Goal: Task Accomplishment & Management: Manage account settings

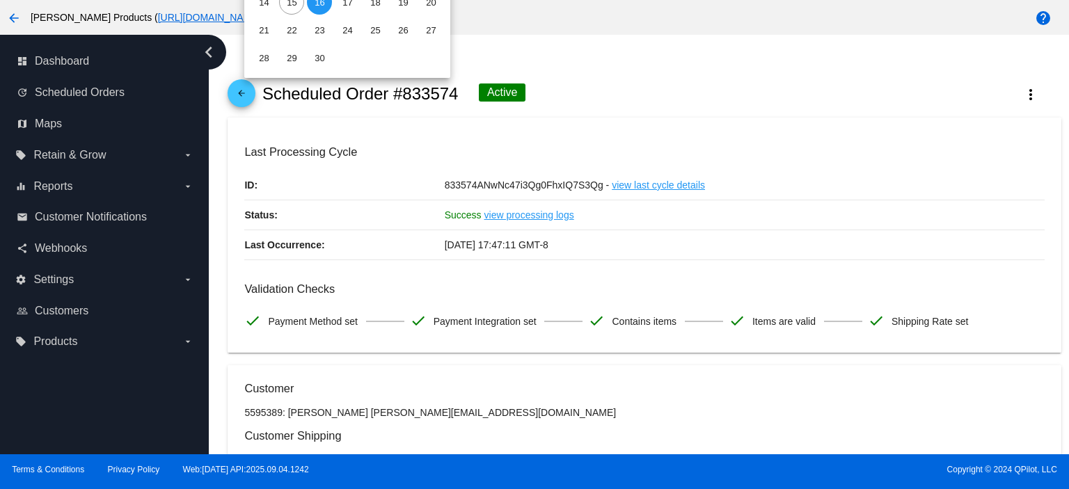
scroll to position [1164, 0]
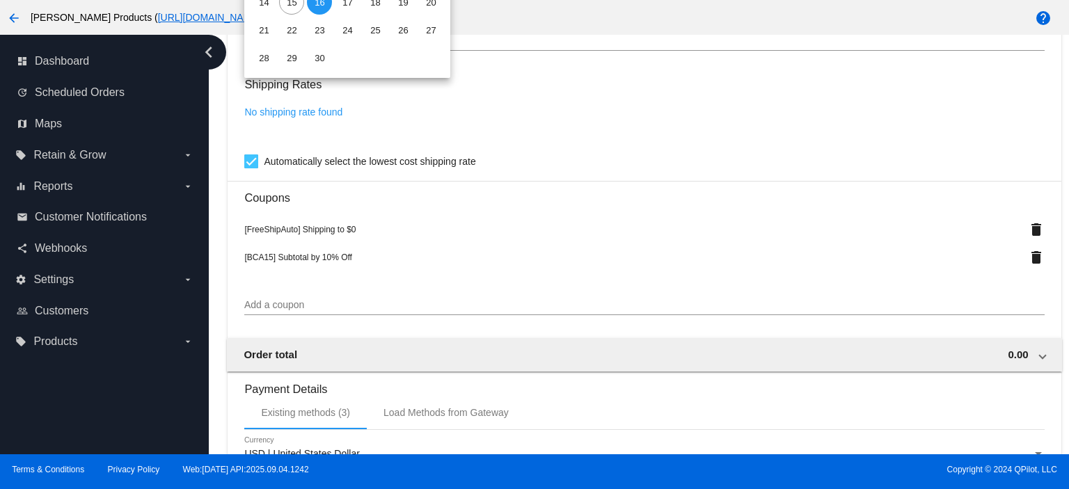
click at [1069, 85] on div at bounding box center [534, 244] width 1069 height 489
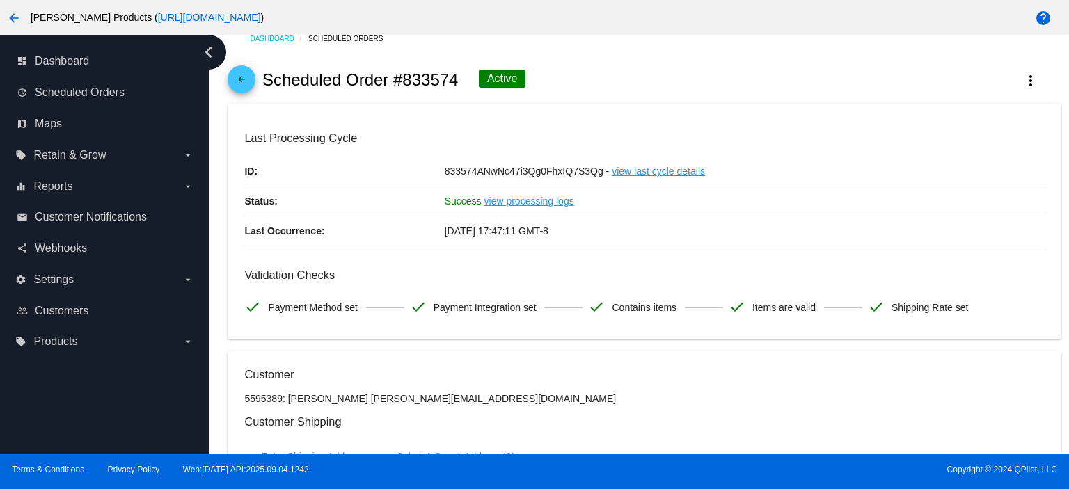
scroll to position [0, 0]
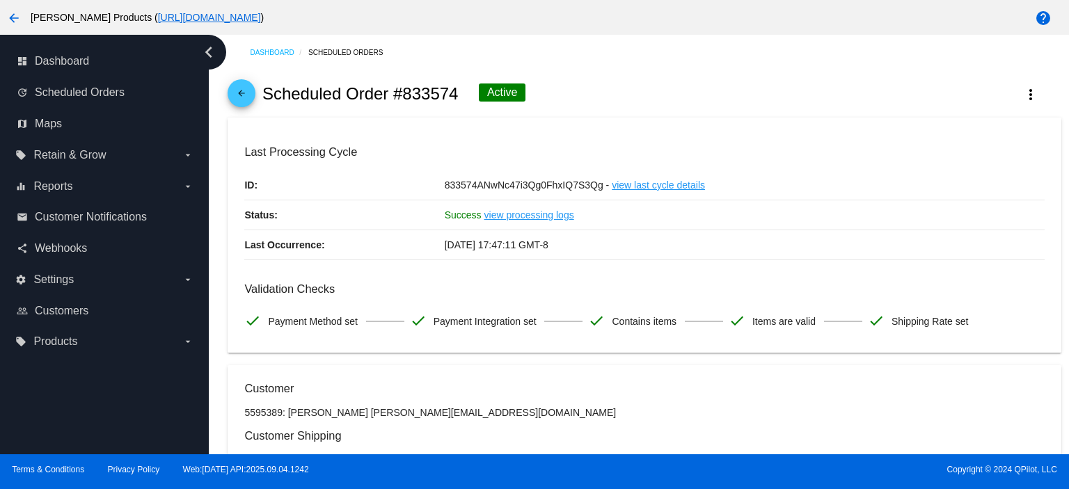
click at [251, 92] on link "arrow_back" at bounding box center [242, 93] width 28 height 28
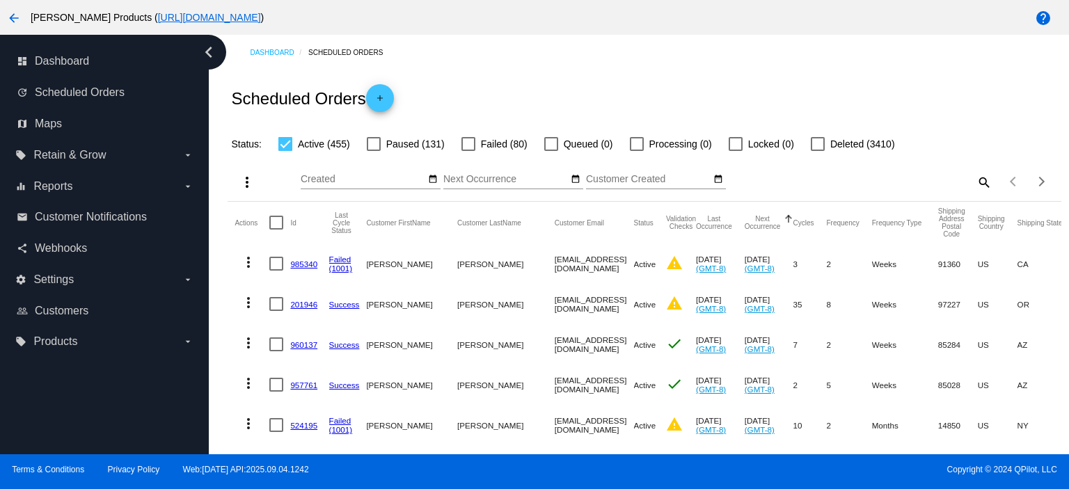
click at [975, 180] on mat-icon "search" at bounding box center [983, 182] width 17 height 22
click at [815, 180] on input "Search" at bounding box center [888, 179] width 207 height 11
paste input "s.breth@hotmail.com"
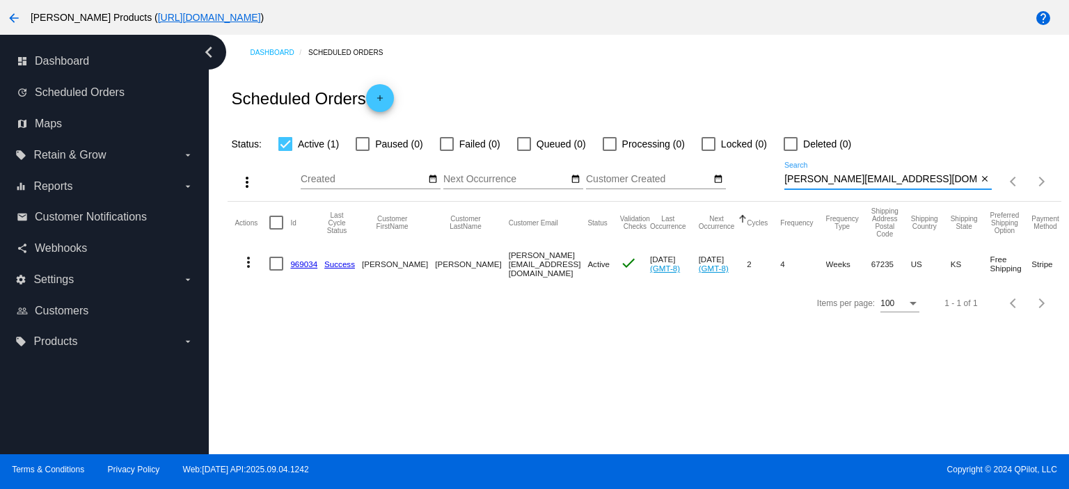
type input "s.breth@hotmail.com"
click at [982, 179] on mat-icon "close" at bounding box center [985, 179] width 10 height 11
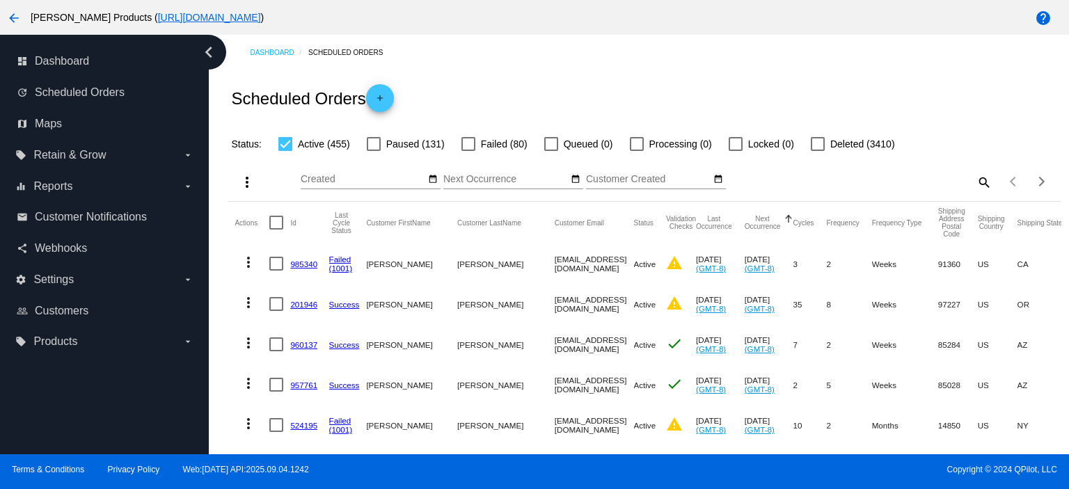
click at [299, 262] on link "985340" at bounding box center [303, 264] width 27 height 9
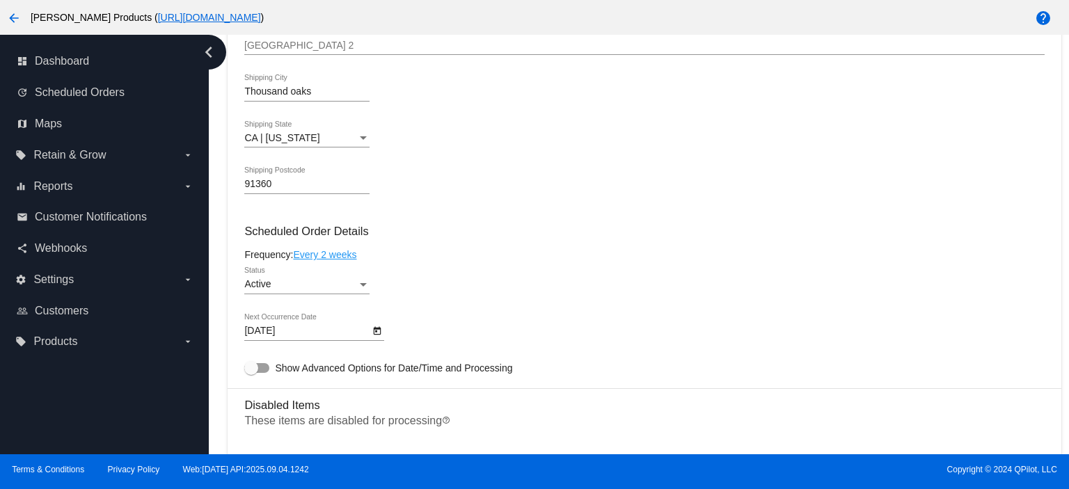
scroll to position [836, 0]
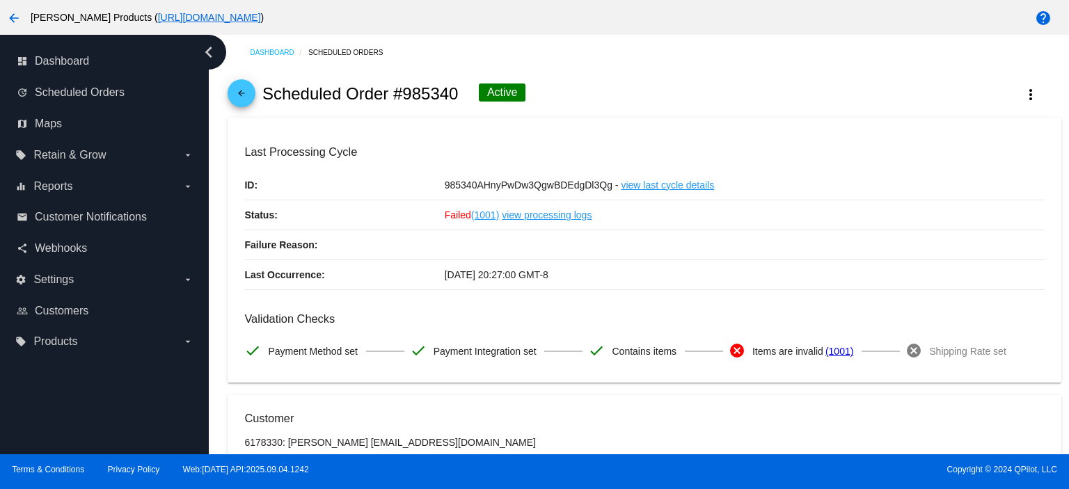
click at [240, 96] on mat-icon "arrow_back" at bounding box center [241, 96] width 17 height 17
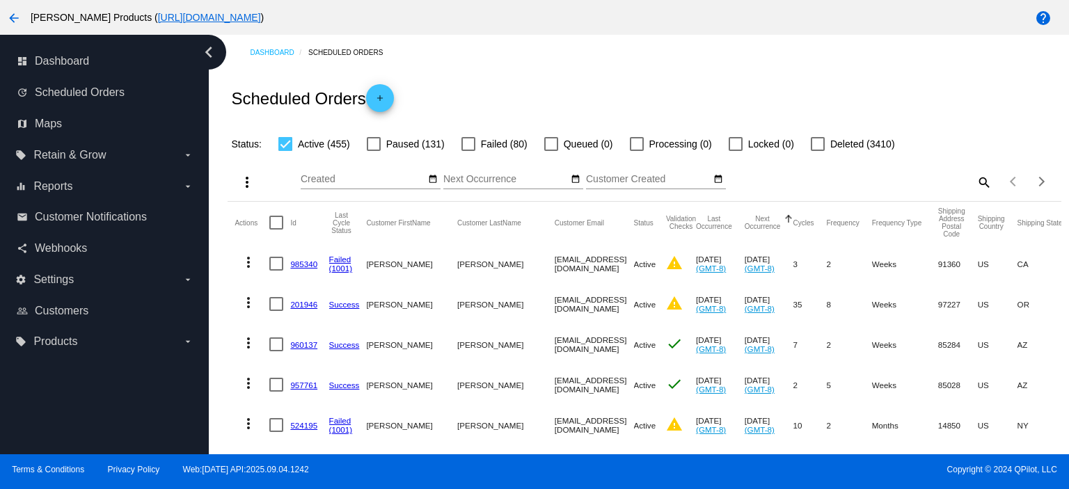
click at [975, 183] on mat-icon "search" at bounding box center [983, 182] width 17 height 22
click at [797, 181] on input "Search" at bounding box center [888, 179] width 207 height 11
paste input "nicki.cotti@gmail.com"
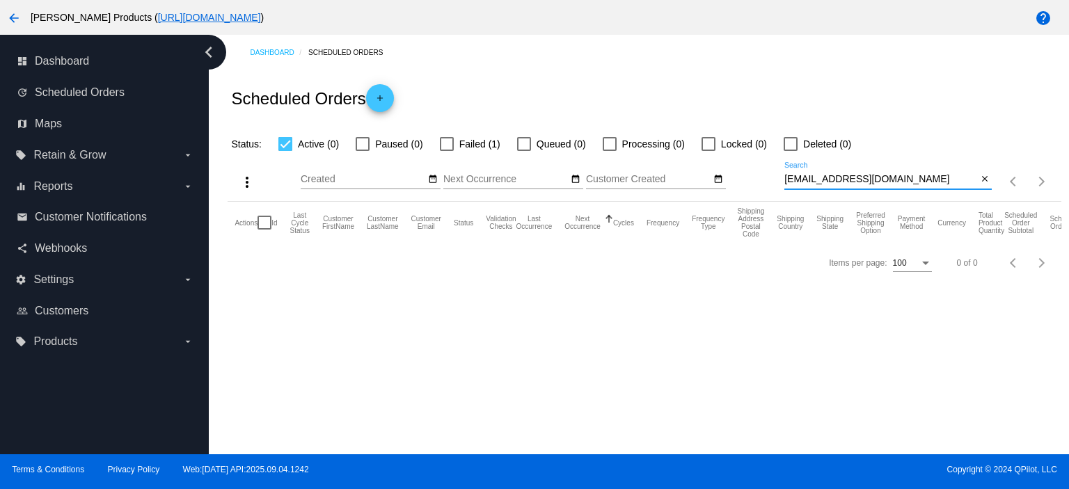
type input "nicki.cotti@gmail.com"
click at [448, 144] on div at bounding box center [447, 144] width 14 height 14
click at [447, 151] on input "Failed (1)" at bounding box center [446, 151] width 1 height 1
checkbox input "true"
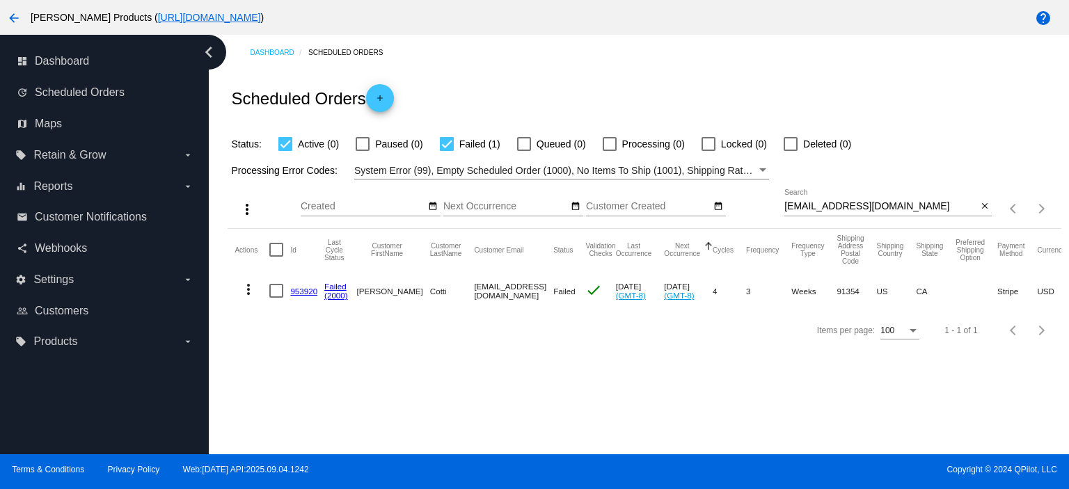
click at [299, 291] on link "953920" at bounding box center [303, 291] width 27 height 9
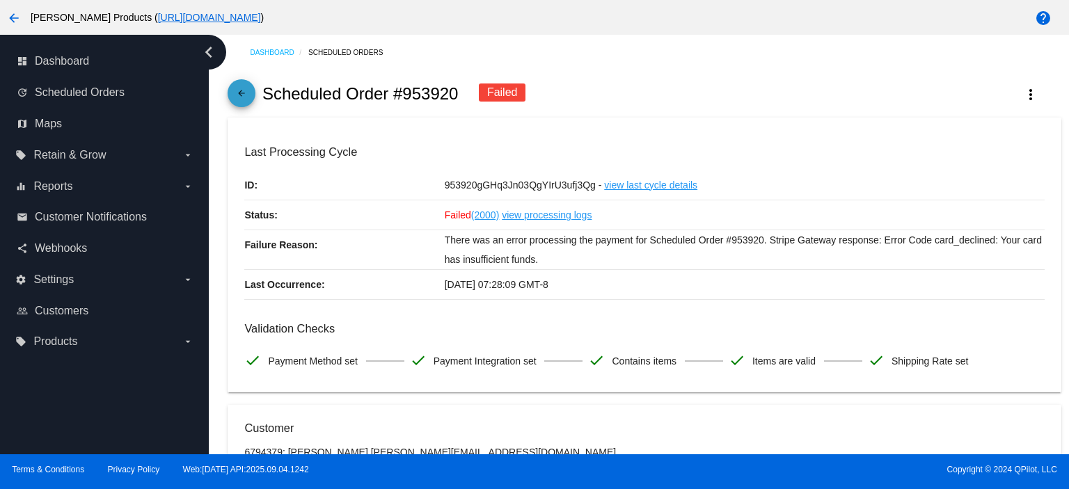
click at [241, 90] on mat-icon "arrow_back" at bounding box center [241, 96] width 17 height 17
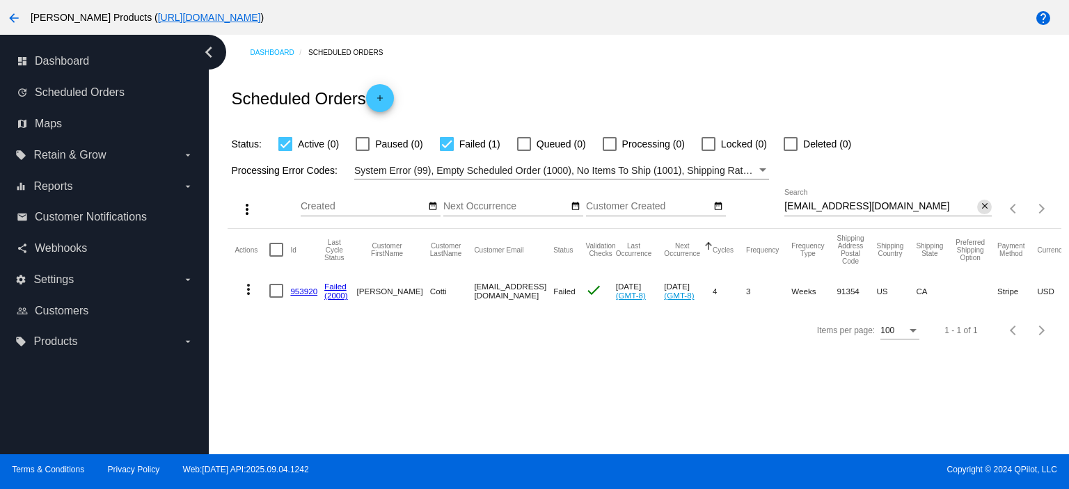
click at [978, 205] on button "close" at bounding box center [985, 207] width 15 height 15
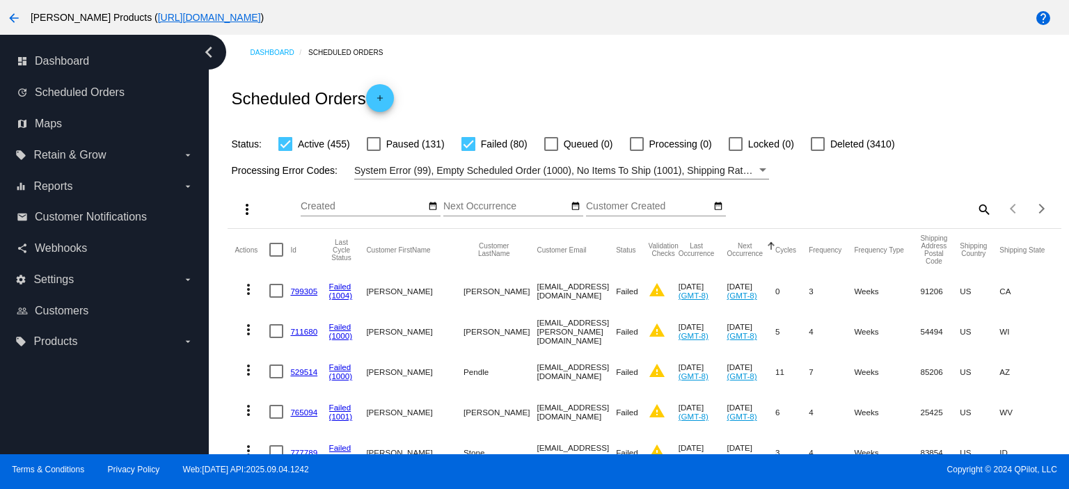
click at [468, 141] on div at bounding box center [469, 144] width 14 height 14
click at [468, 151] on input "Failed (80)" at bounding box center [468, 151] width 1 height 1
checkbox input "false"
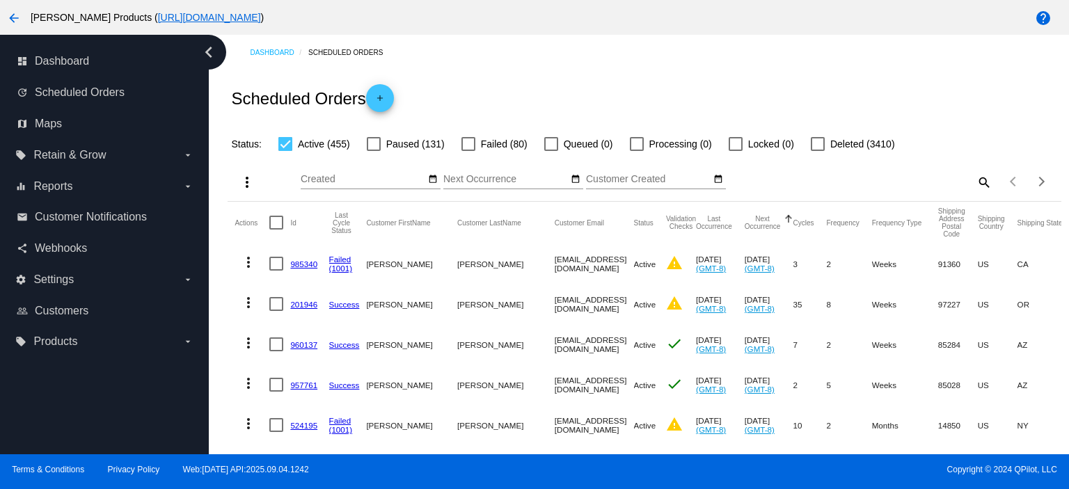
click at [978, 183] on mat-icon "search" at bounding box center [983, 182] width 17 height 22
click at [813, 180] on input "Search" at bounding box center [888, 179] width 207 height 11
paste input "[EMAIL_ADDRESS][DOMAIN_NAME]"
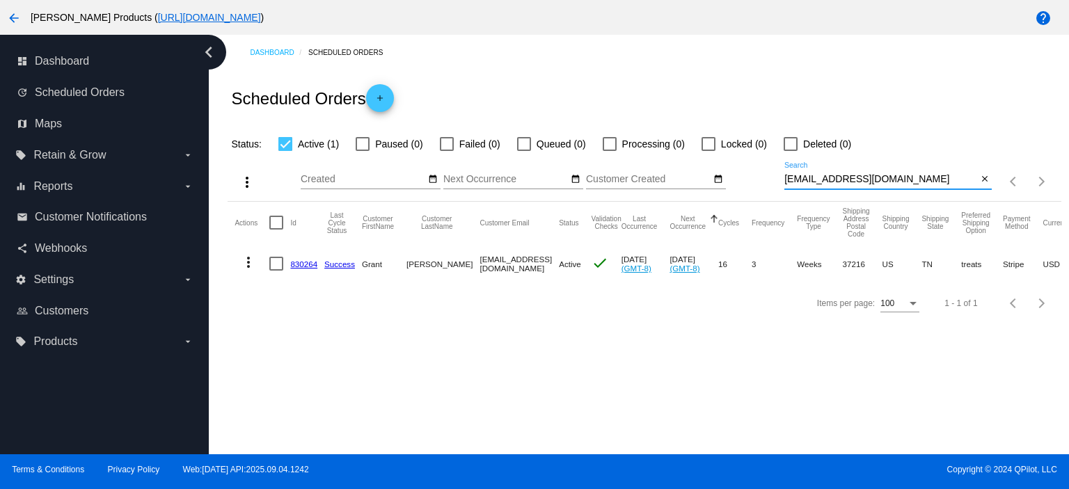
click at [787, 182] on input "[EMAIL_ADDRESS][DOMAIN_NAME]" at bounding box center [881, 179] width 193 height 11
type input "[EMAIL_ADDRESS][DOMAIN_NAME]"
click at [301, 261] on link "830264" at bounding box center [303, 264] width 27 height 9
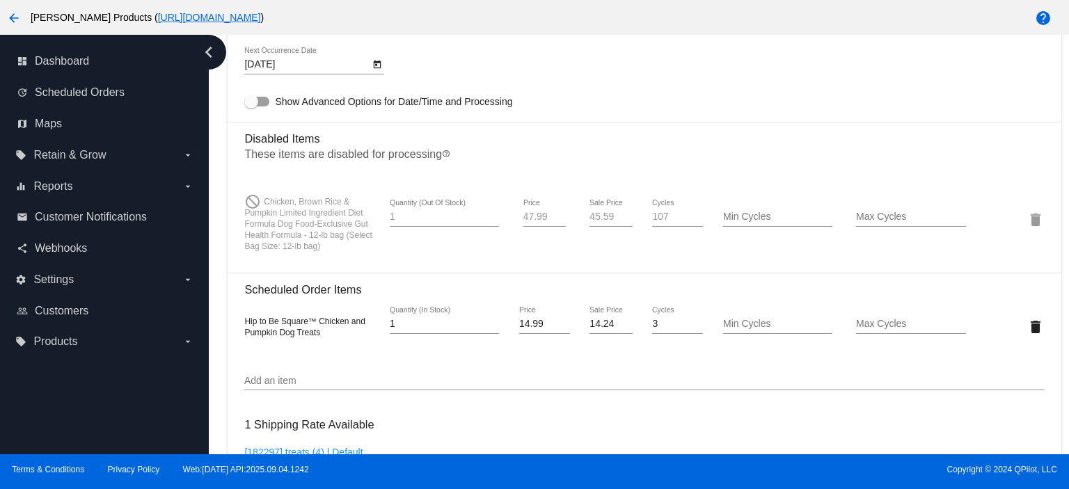
scroll to position [1021, 0]
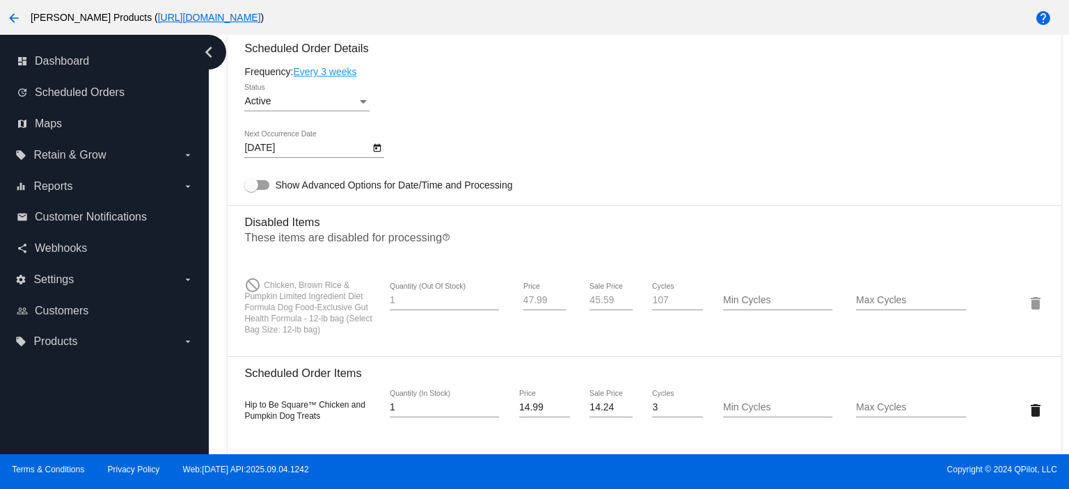
scroll to position [1021, 0]
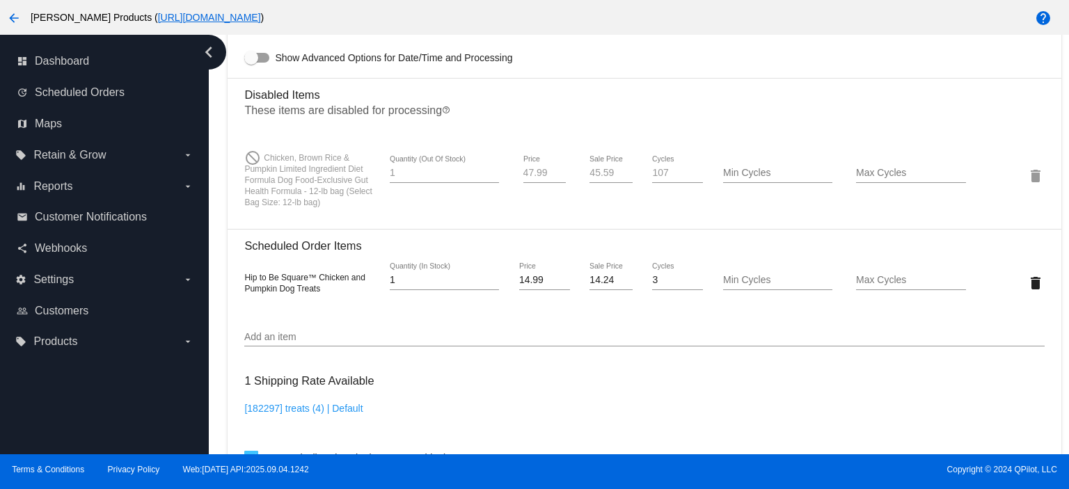
scroll to position [928, 0]
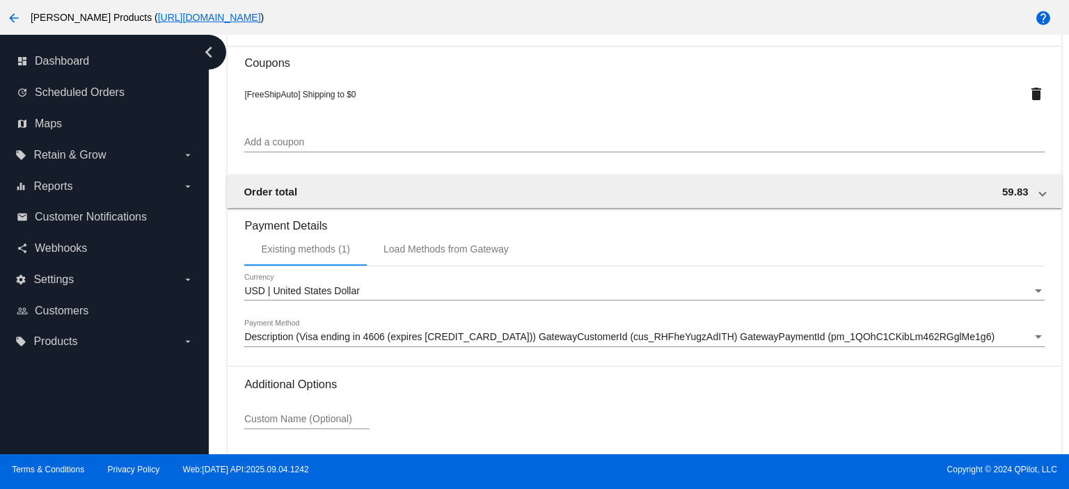
scroll to position [1415, 0]
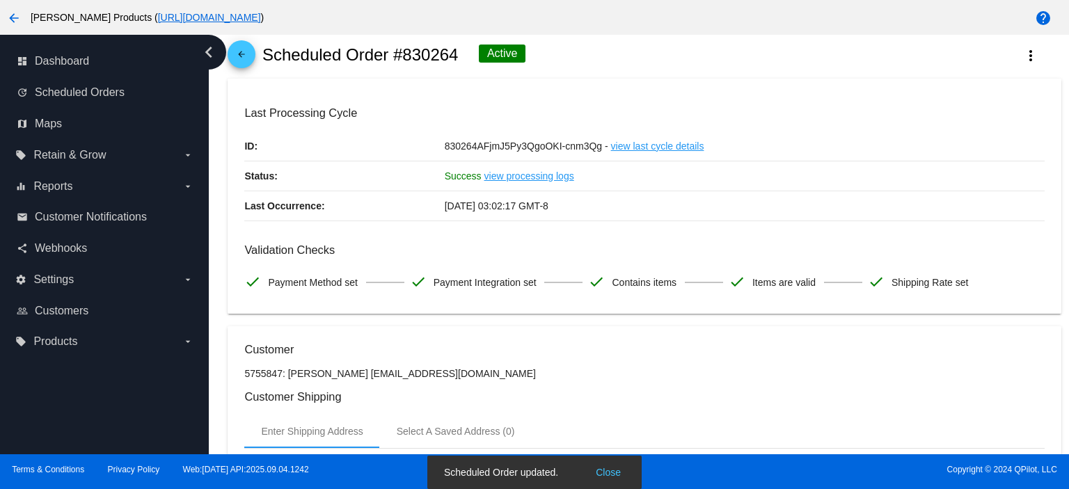
scroll to position [0, 0]
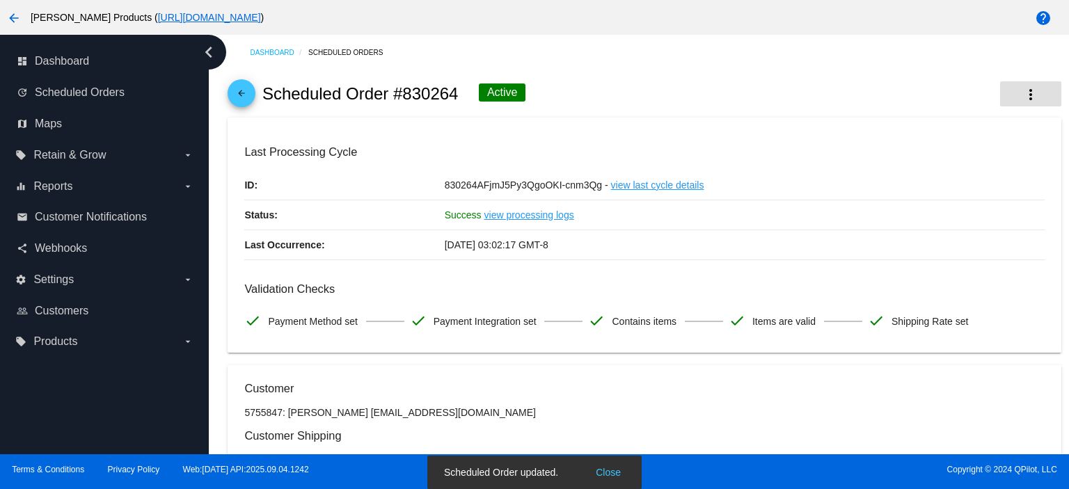
click at [1025, 97] on mat-icon "more_vert" at bounding box center [1031, 94] width 17 height 17
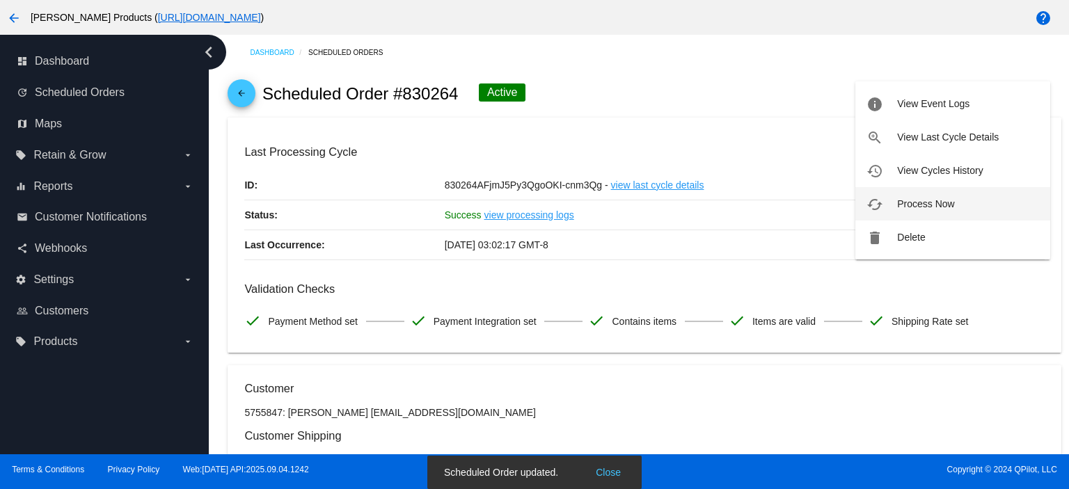
click at [940, 201] on span "Process Now" at bounding box center [925, 203] width 57 height 11
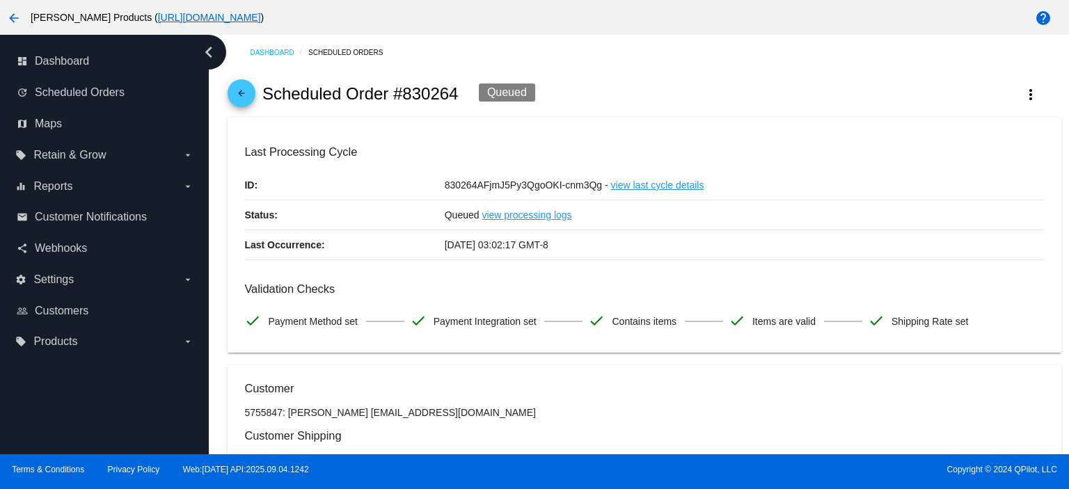
click at [248, 88] on span "arrow_back" at bounding box center [241, 96] width 17 height 34
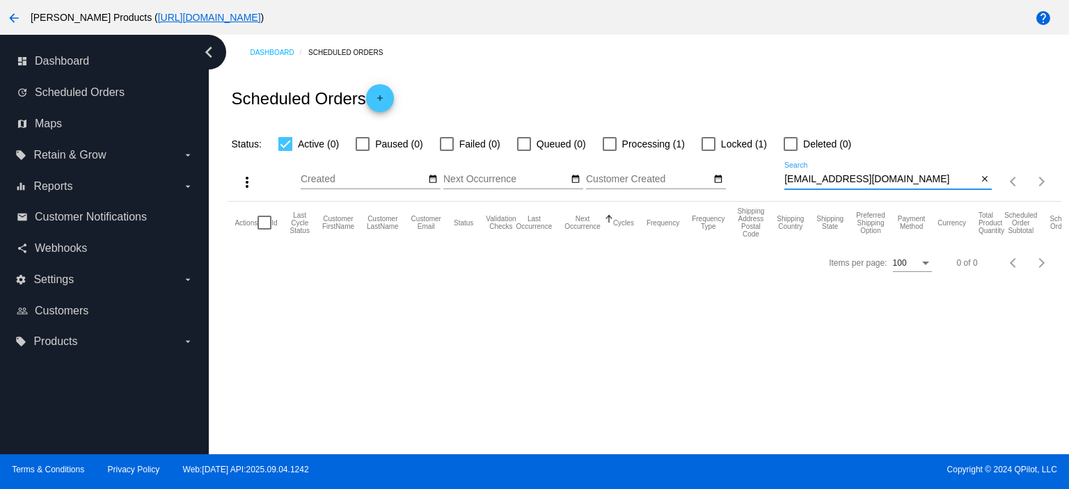
drag, startPoint x: 893, startPoint y: 179, endPoint x: 779, endPoint y: 183, distance: 114.3
click at [779, 183] on div "more_vert Sep Jan Feb Mar [DATE]" at bounding box center [644, 176] width 833 height 49
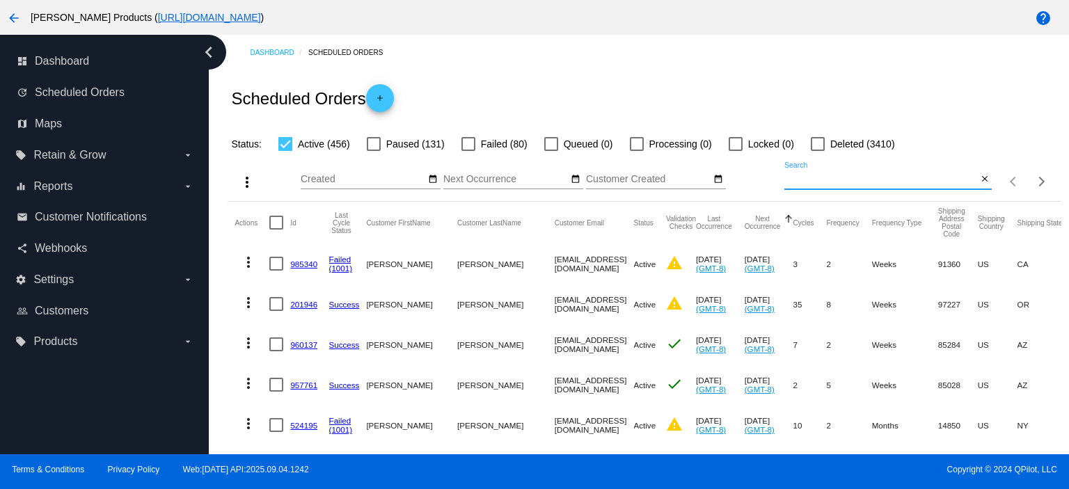
click at [785, 178] on input "Search" at bounding box center [881, 179] width 193 height 11
paste input "247823"
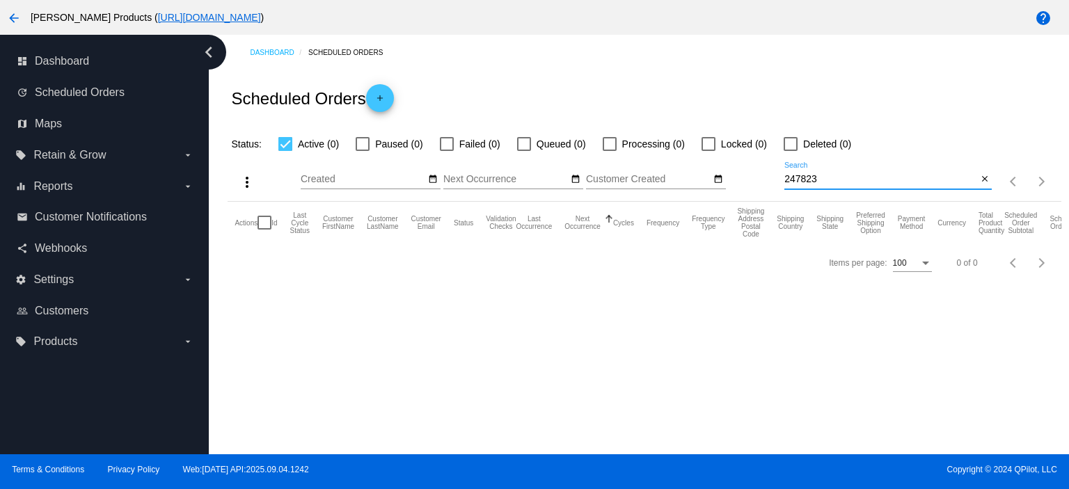
click at [790, 179] on input "247823" at bounding box center [881, 179] width 193 height 11
type input "247823"
click at [447, 147] on div at bounding box center [447, 144] width 14 height 14
click at [447, 151] on input "Failed (1)" at bounding box center [446, 151] width 1 height 1
checkbox input "true"
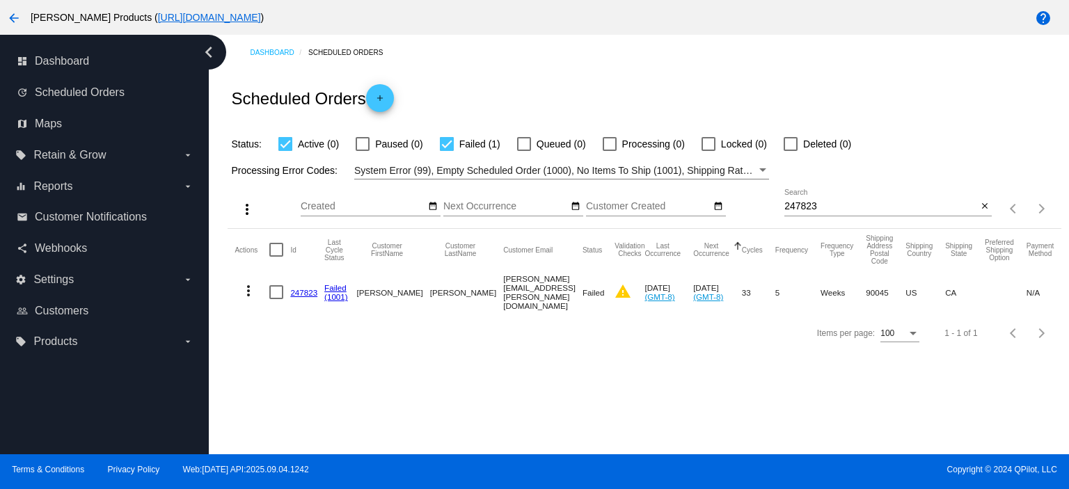
click at [298, 293] on link "247823" at bounding box center [303, 292] width 27 height 9
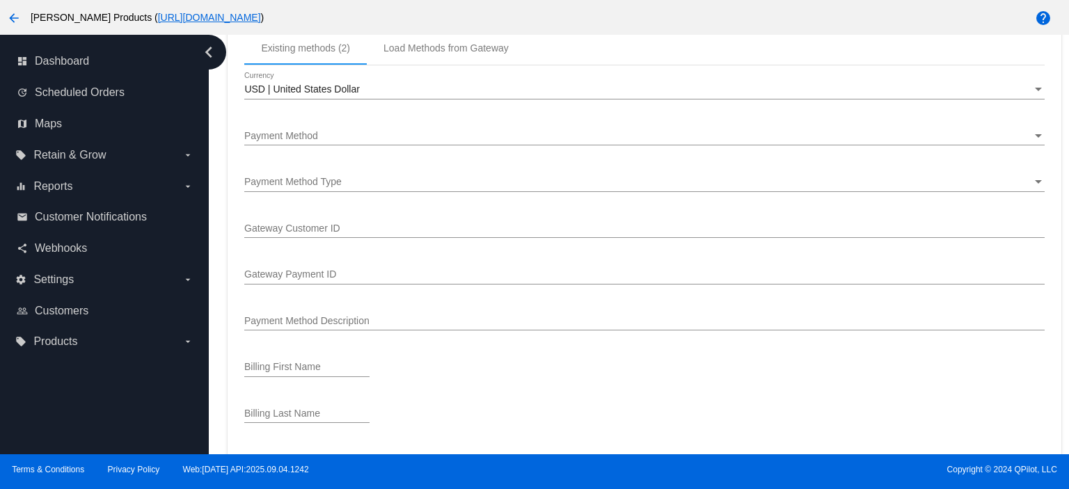
scroll to position [1485, 0]
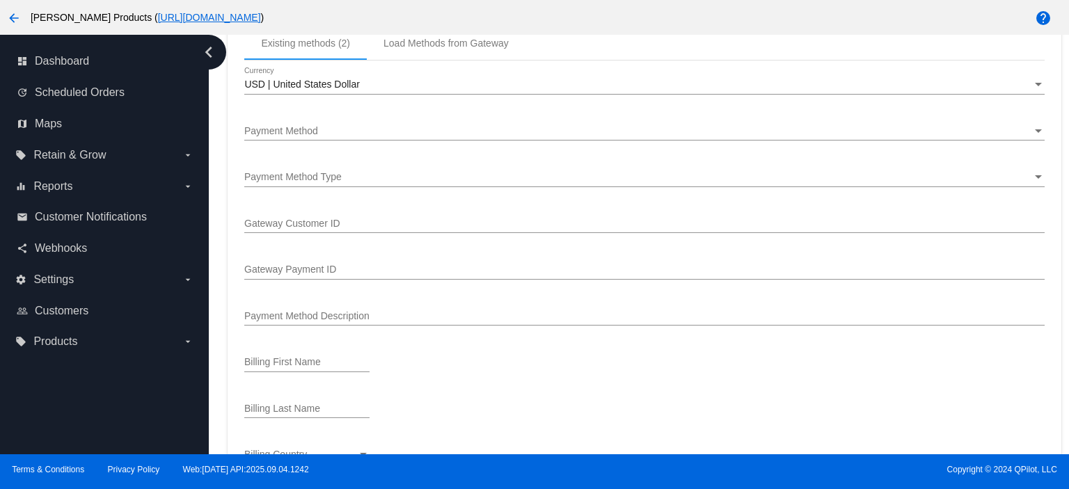
click at [327, 126] on div "Payment Method Payment Method" at bounding box center [644, 126] width 800 height 27
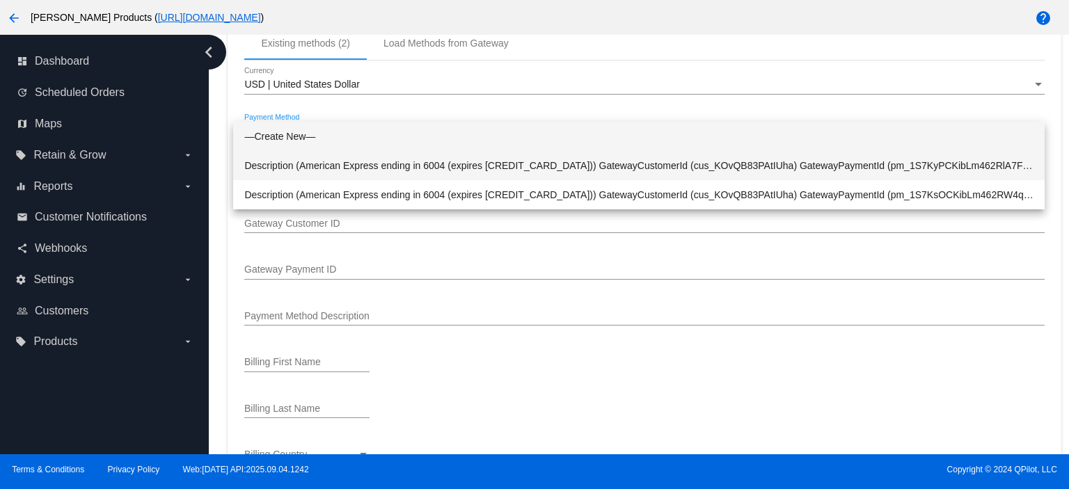
click at [333, 159] on span "Description (American Express ending in 6004 (expires [CREDIT_CARD_DATA])) Gate…" at bounding box center [639, 165] width 790 height 29
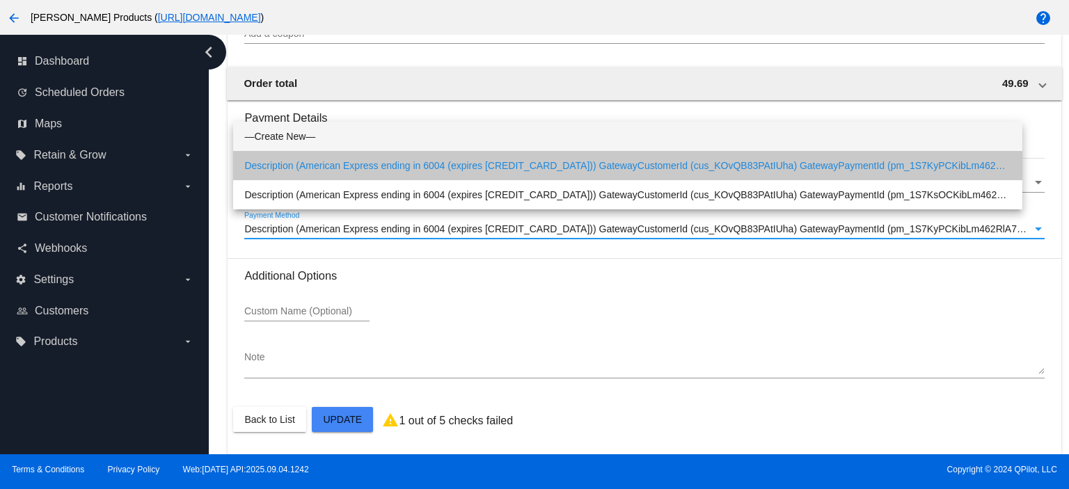
scroll to position [1393, 0]
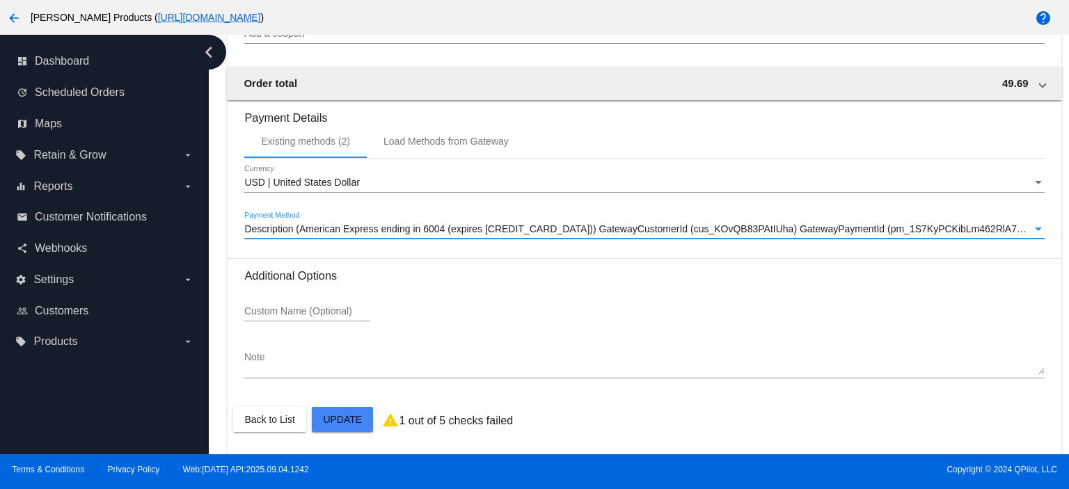
drag, startPoint x: 356, startPoint y: 423, endPoint x: 352, endPoint y: 416, distance: 8.7
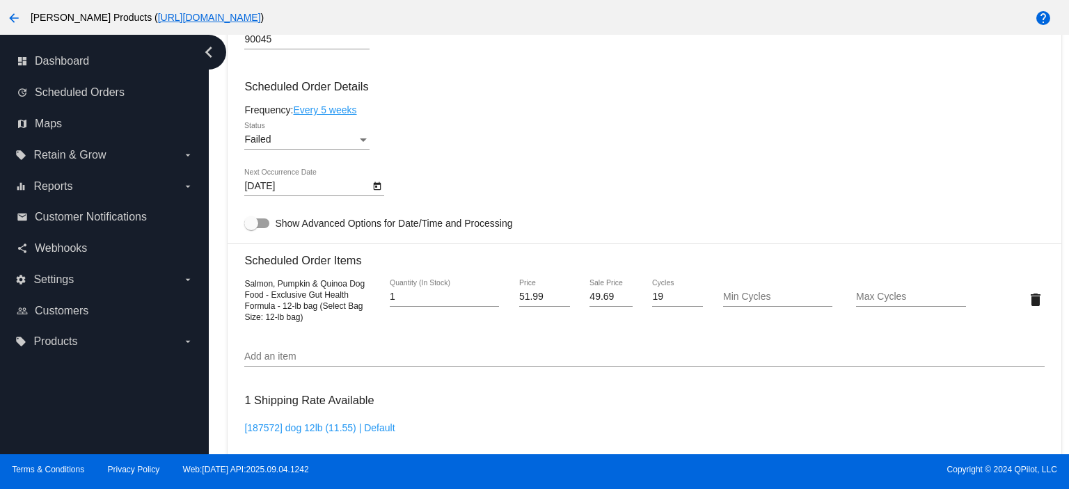
scroll to position [836, 0]
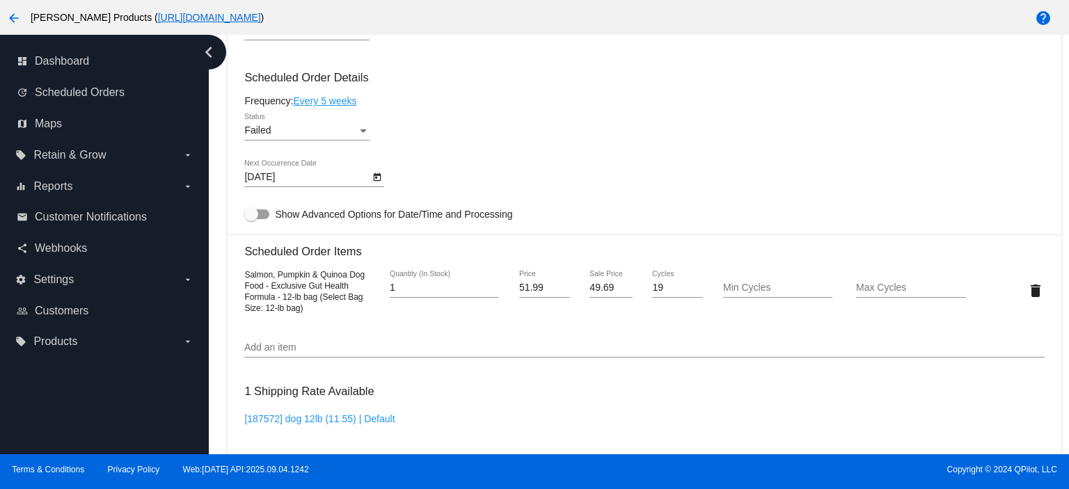
click at [276, 133] on div "Failed" at bounding box center [300, 130] width 113 height 11
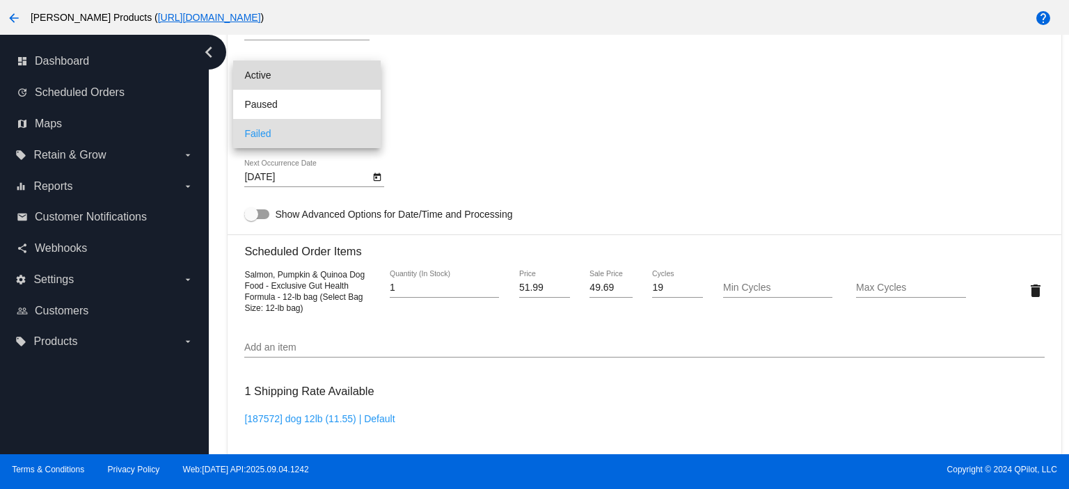
click at [283, 84] on span "Active" at bounding box center [306, 75] width 125 height 29
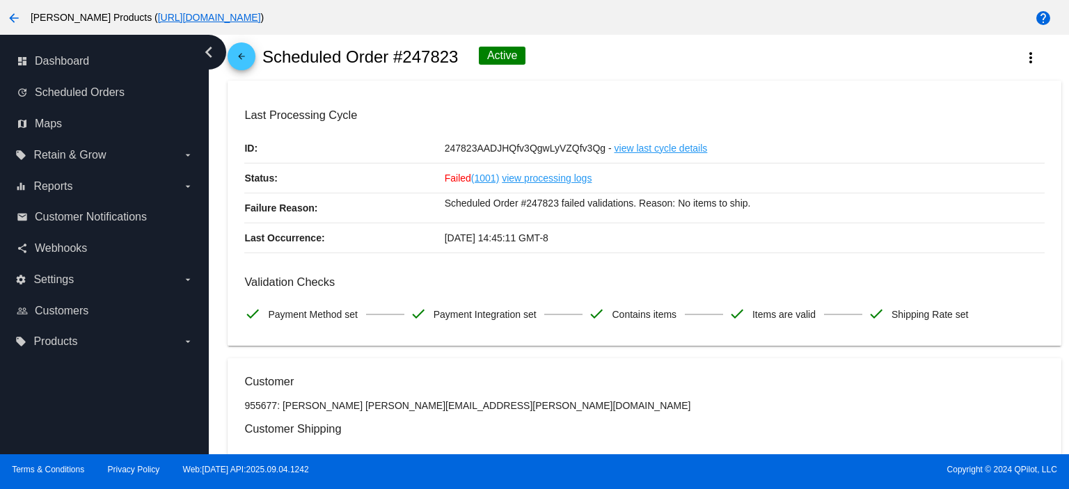
scroll to position [0, 0]
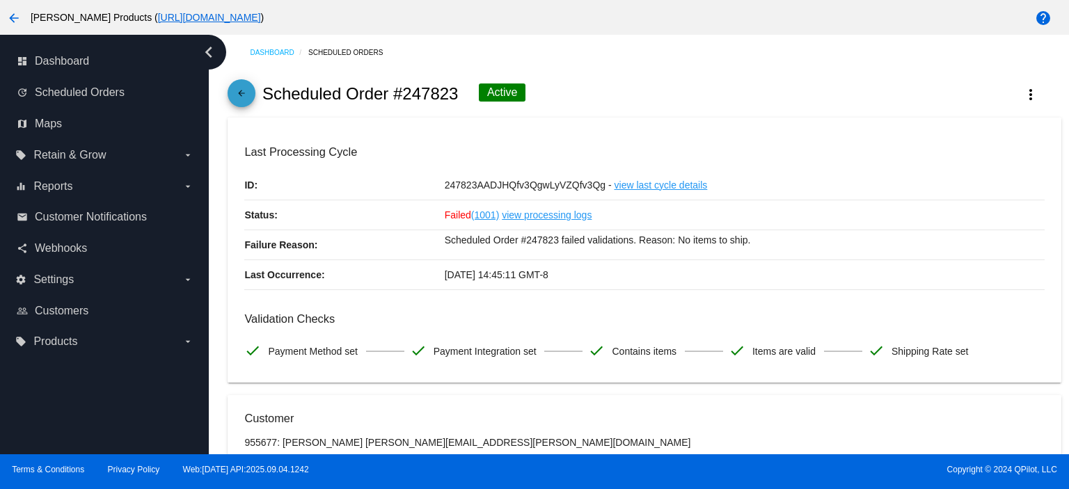
click at [244, 97] on mat-icon "arrow_back" at bounding box center [241, 96] width 17 height 17
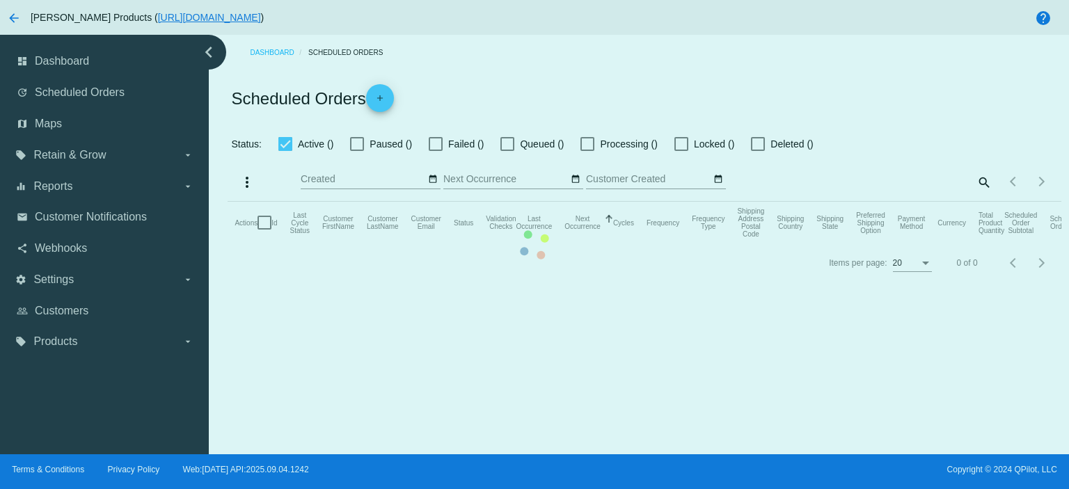
checkbox input "true"
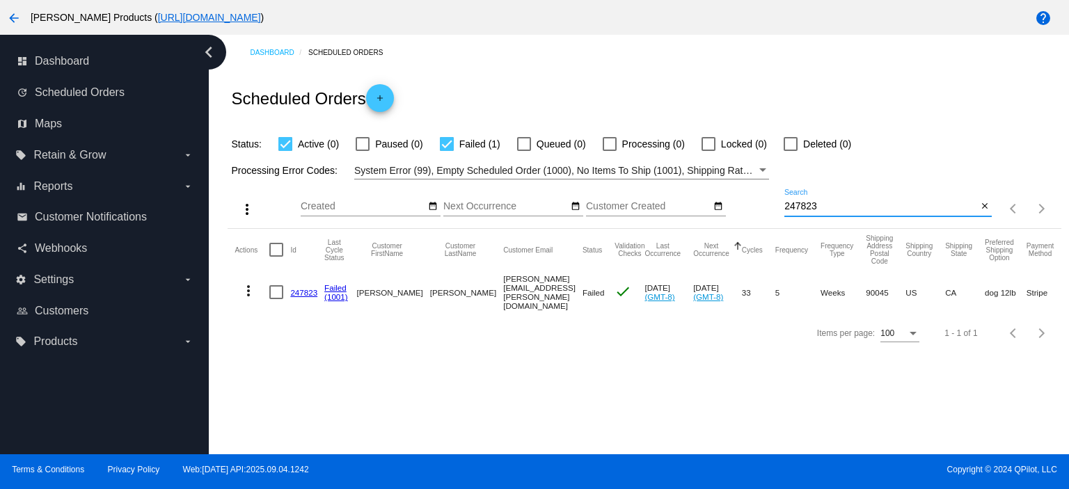
drag, startPoint x: 819, startPoint y: 205, endPoint x: 763, endPoint y: 208, distance: 55.8
click at [767, 210] on div "more_vert Sep Jan Feb Mar [DATE]" at bounding box center [644, 204] width 833 height 49
type input "b"
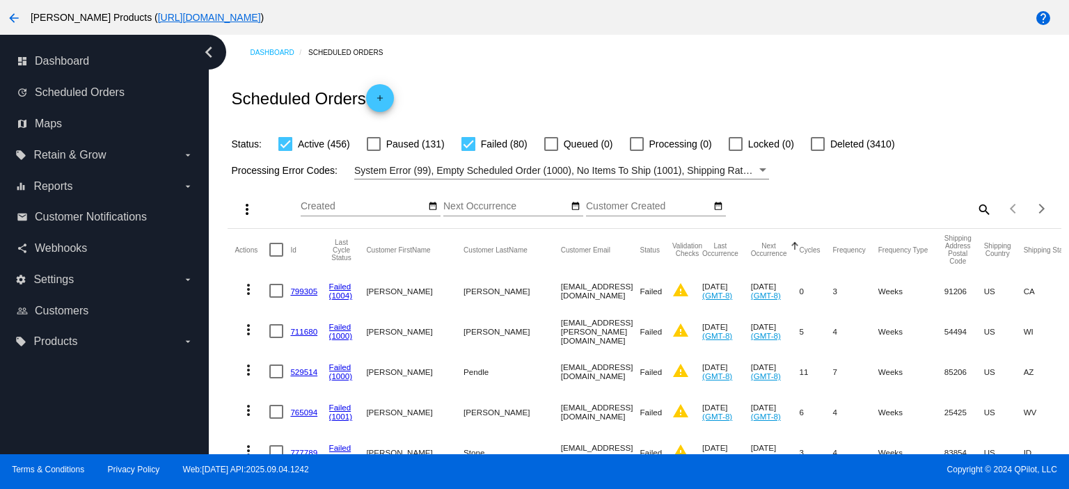
click at [975, 211] on mat-icon "search" at bounding box center [983, 209] width 17 height 22
click at [792, 210] on input "Search" at bounding box center [888, 206] width 207 height 11
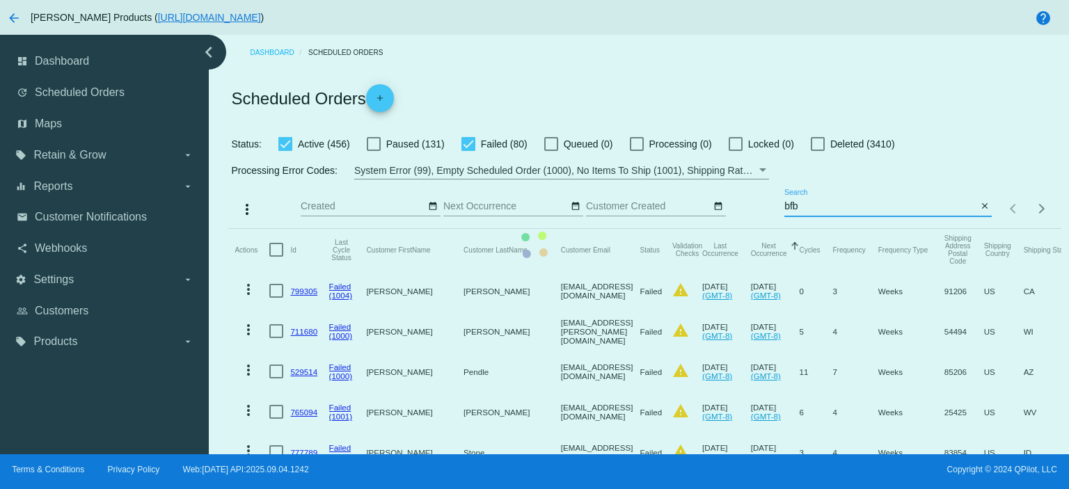
type input "[EMAIL_ADDRESS][DOMAIN_NAME]"
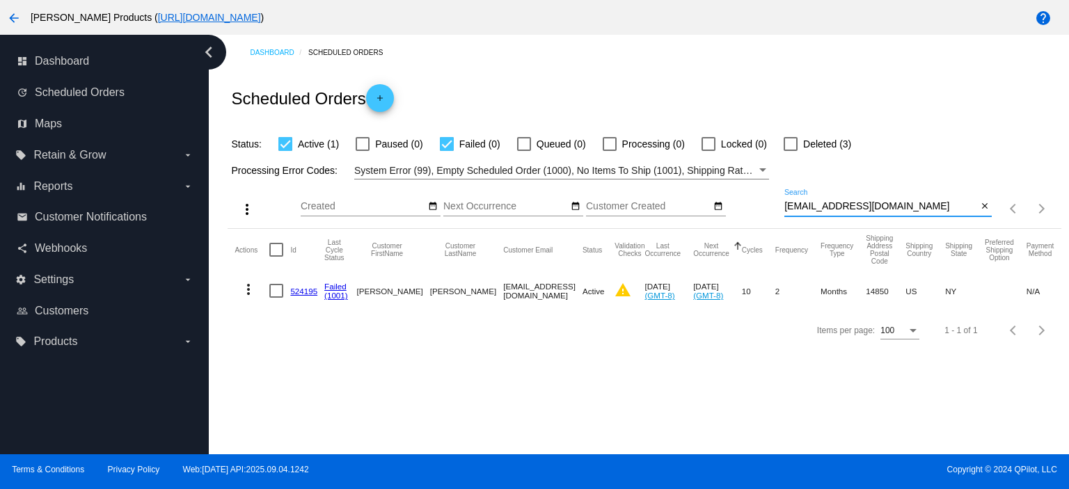
click at [306, 289] on link "524195" at bounding box center [303, 291] width 27 height 9
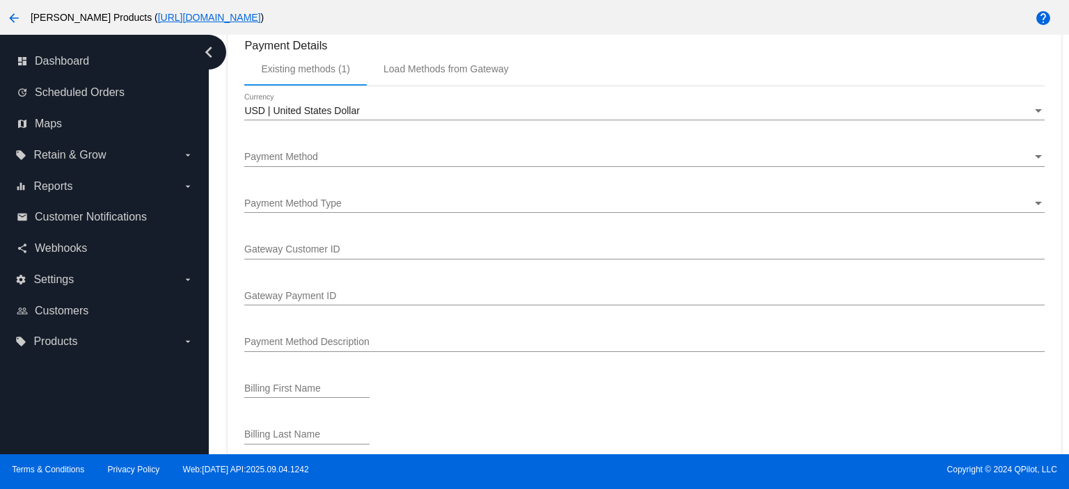
scroll to position [1485, 0]
click at [330, 155] on div "Payment Method" at bounding box center [637, 153] width 787 height 11
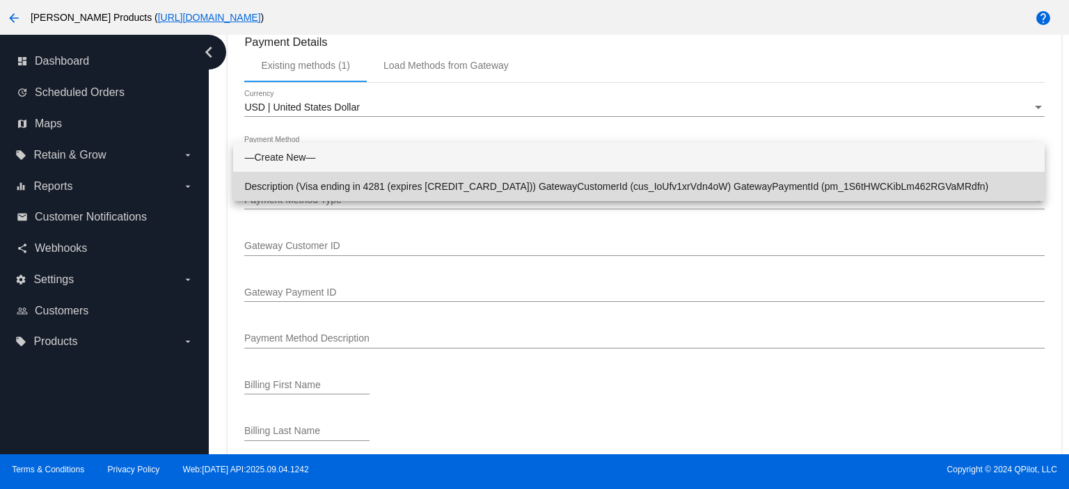
click at [340, 189] on span "Description (Visa ending in 4281 (expires [CREDIT_CARD_DATA])) GatewayCustomerI…" at bounding box center [639, 186] width 790 height 29
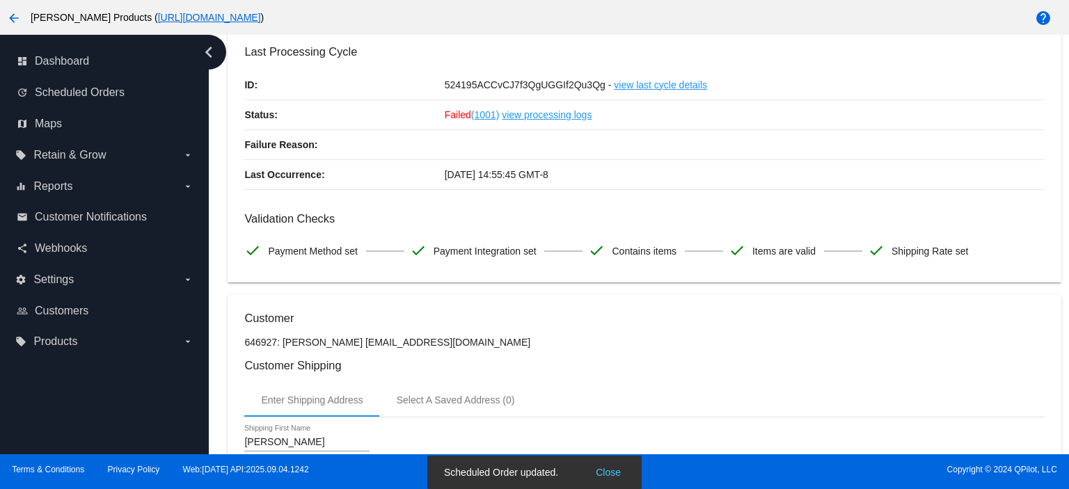
scroll to position [0, 0]
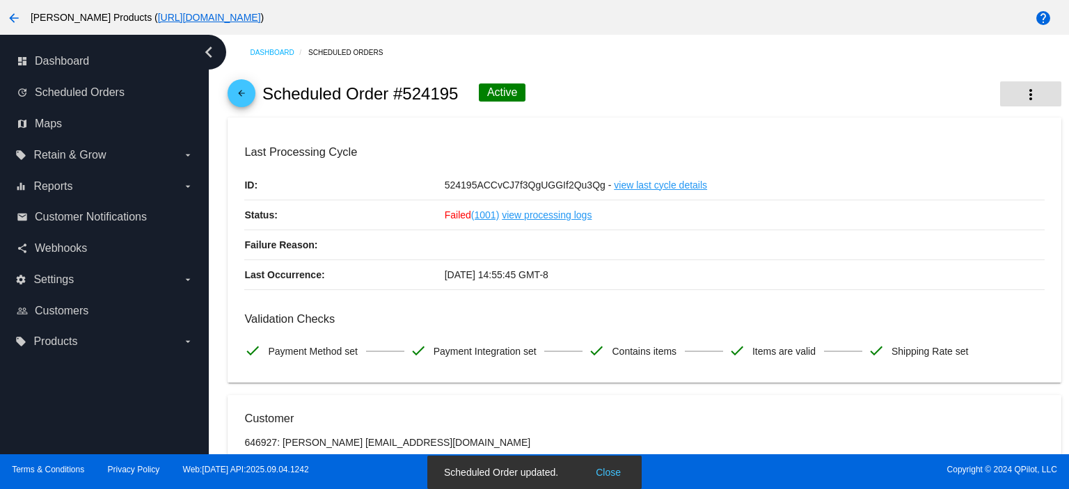
click at [1023, 88] on mat-icon "more_vert" at bounding box center [1031, 94] width 17 height 17
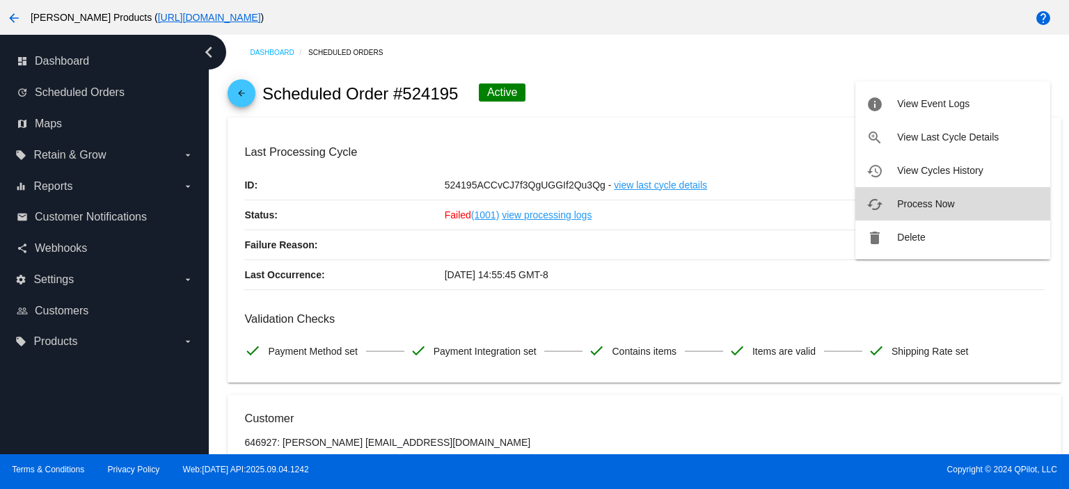
click at [949, 202] on span "Process Now" at bounding box center [925, 203] width 57 height 11
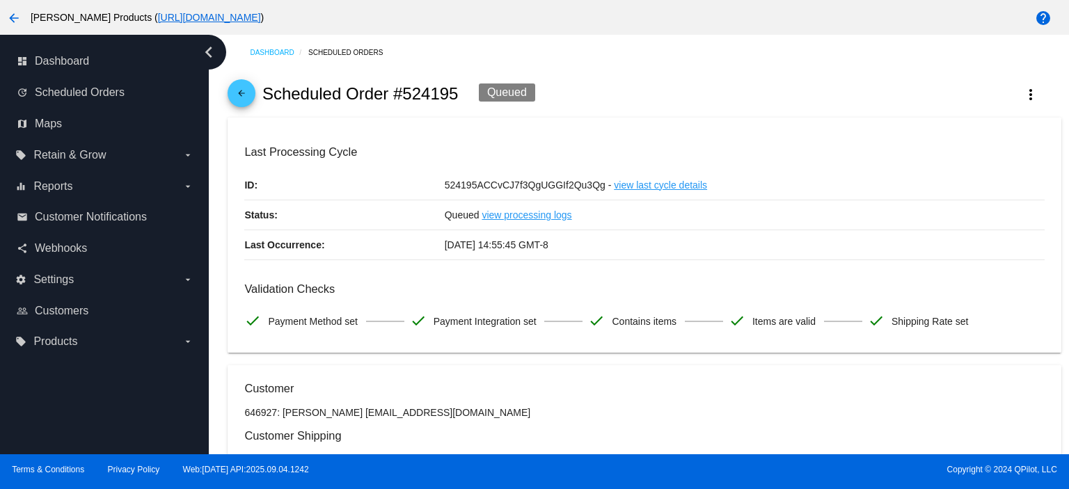
click at [240, 94] on mat-icon "arrow_back" at bounding box center [241, 96] width 17 height 17
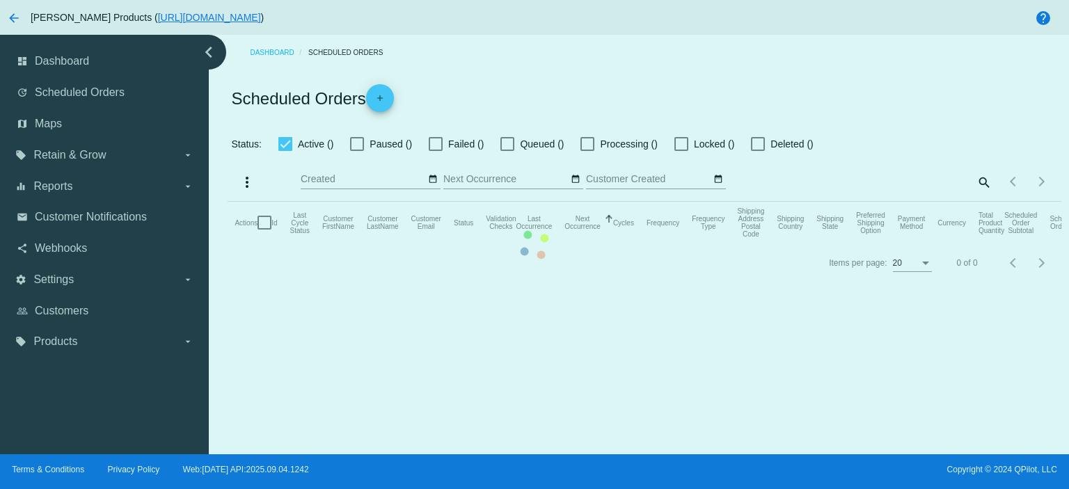
checkbox input "true"
